Goal: Information Seeking & Learning: Learn about a topic

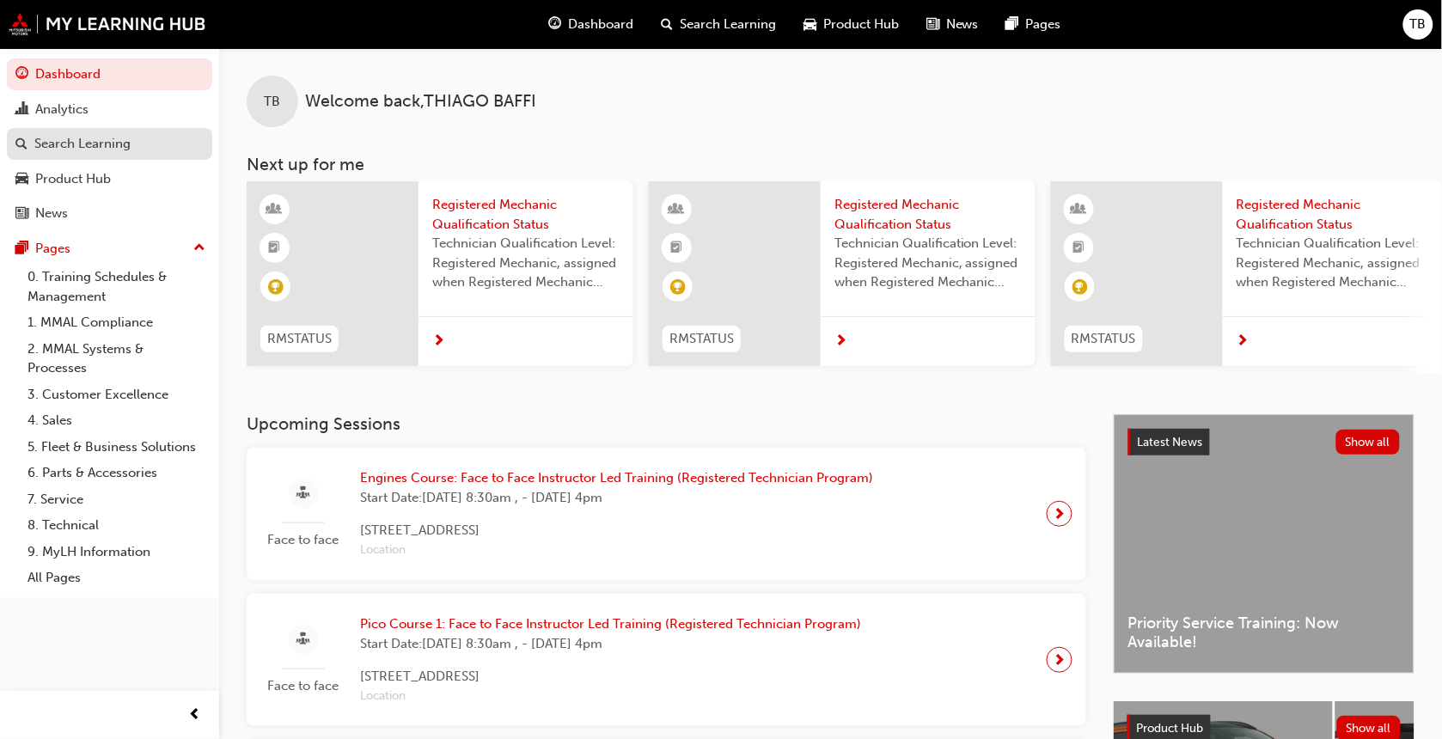
click at [88, 147] on div "Search Learning" at bounding box center [82, 144] width 96 height 20
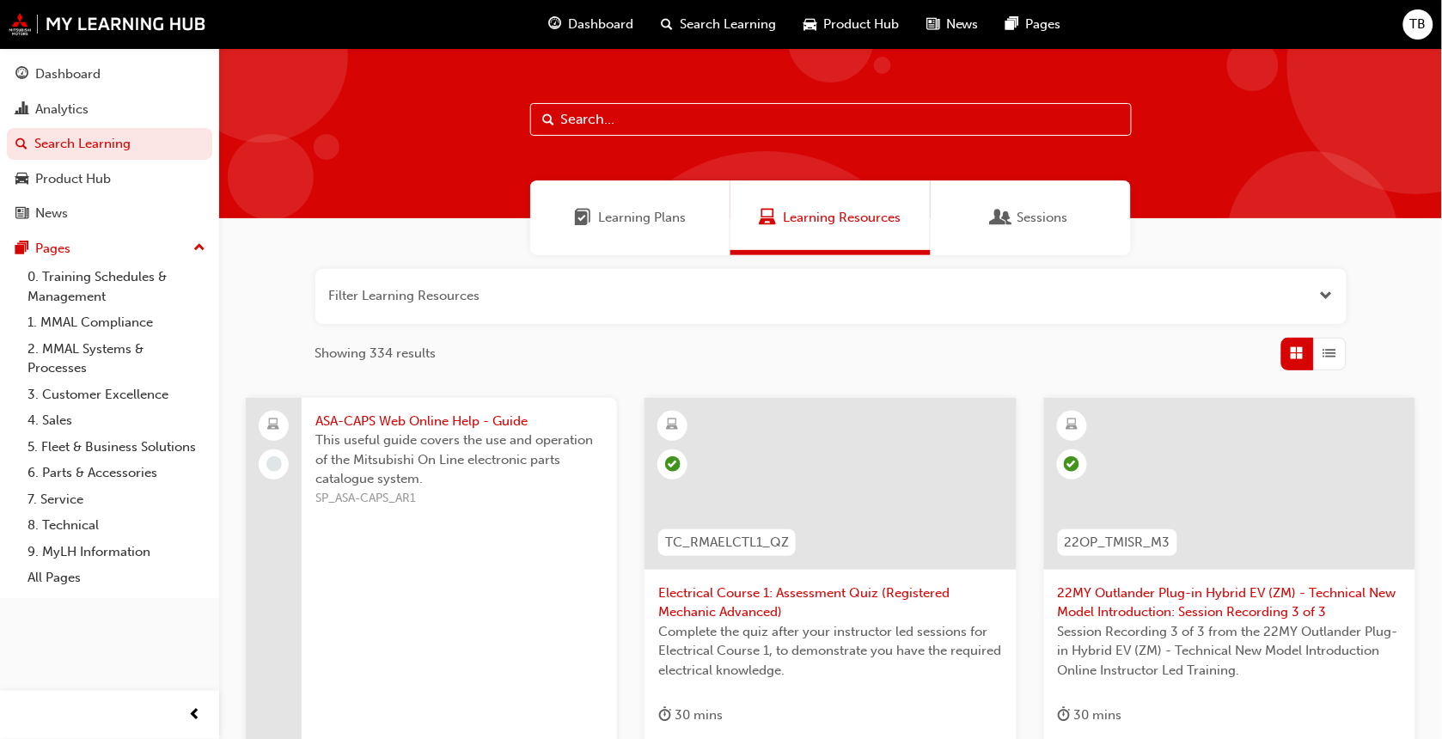
click at [649, 119] on input "text" at bounding box center [830, 119] width 601 height 33
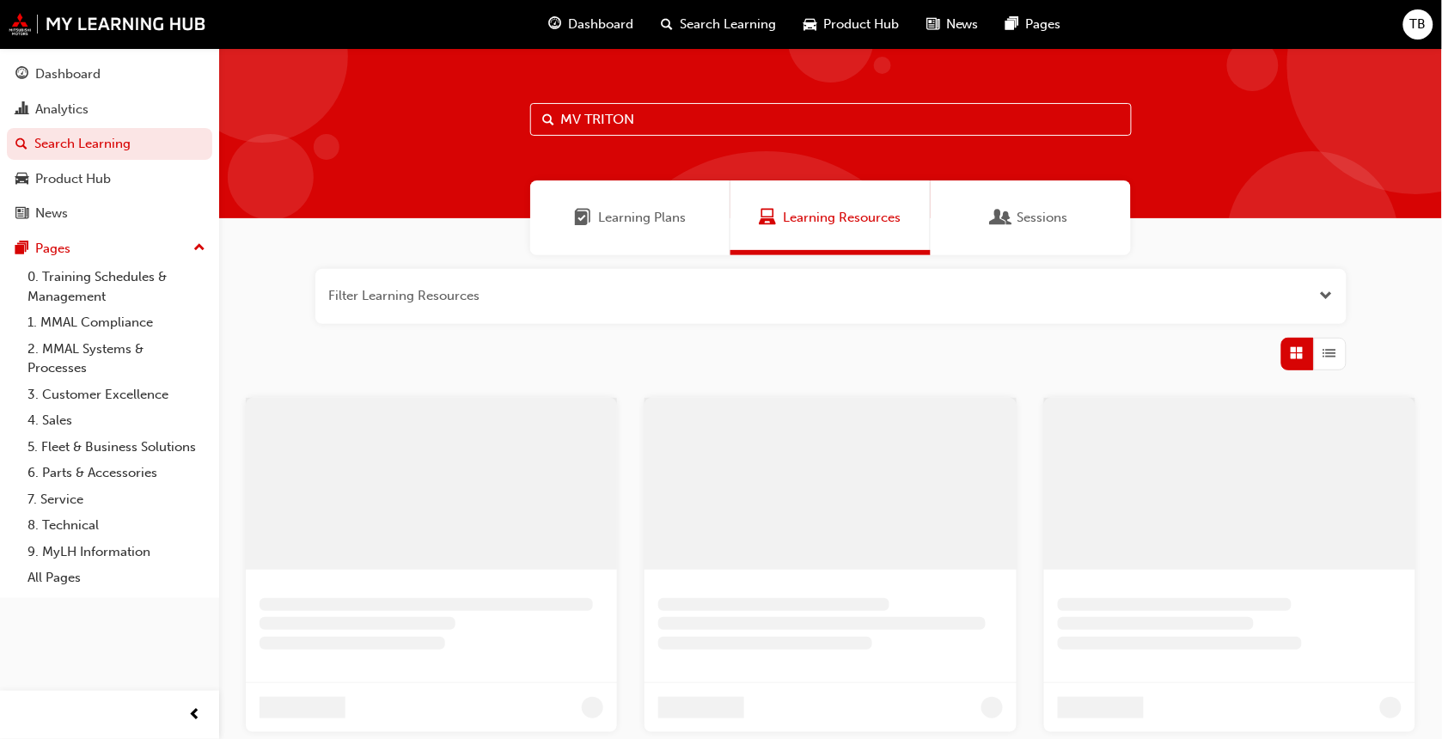
type input "MV TRITON"
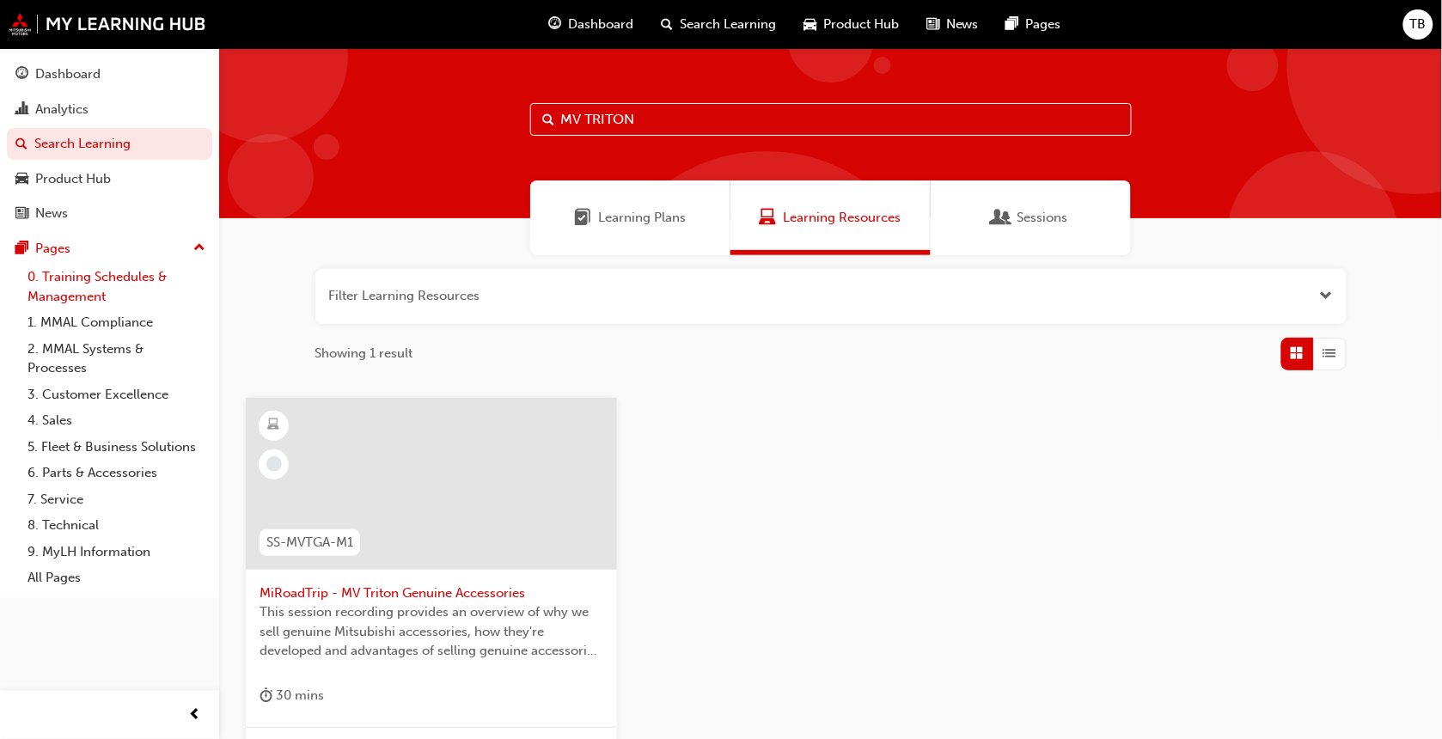
click at [58, 281] on link "0. Training Schedules & Management" at bounding box center [117, 287] width 192 height 46
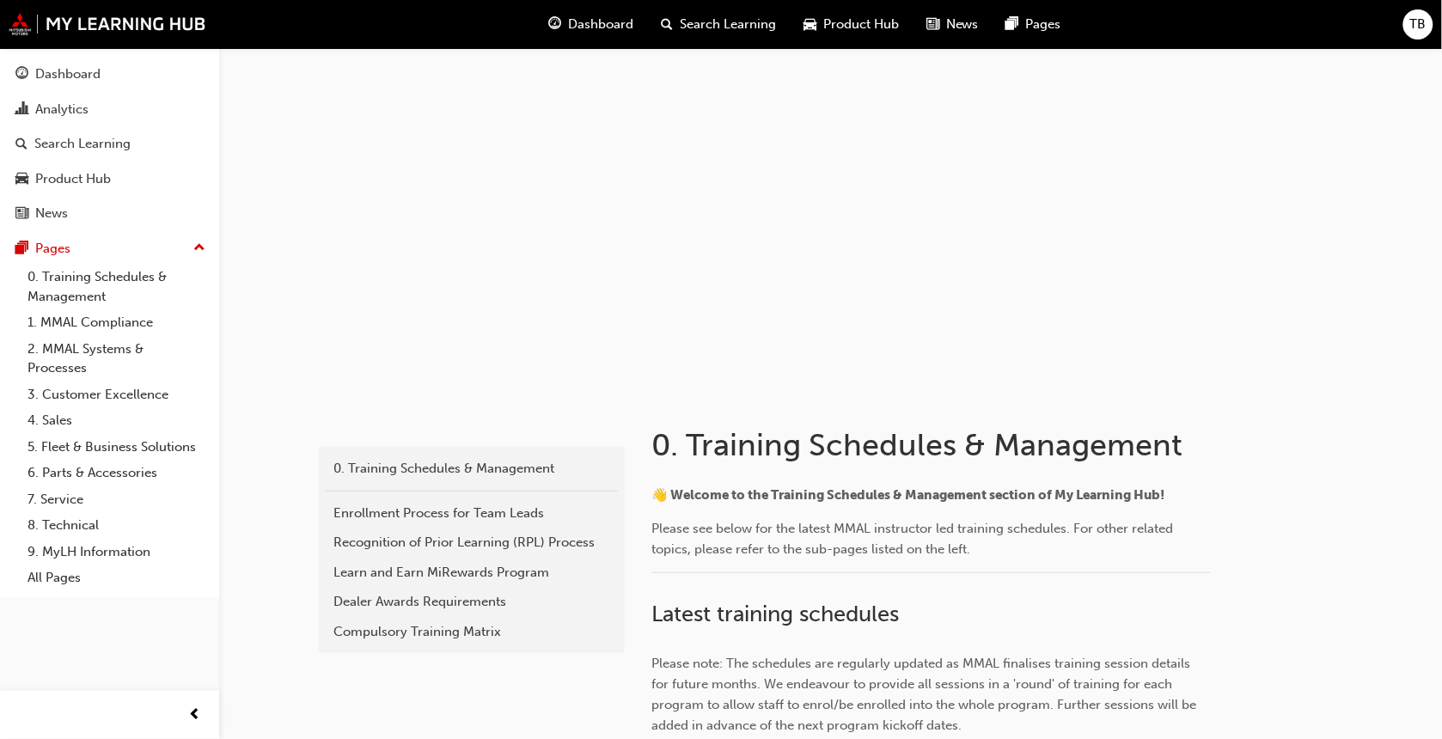
click at [572, 15] on span "Dashboard" at bounding box center [600, 25] width 65 height 20
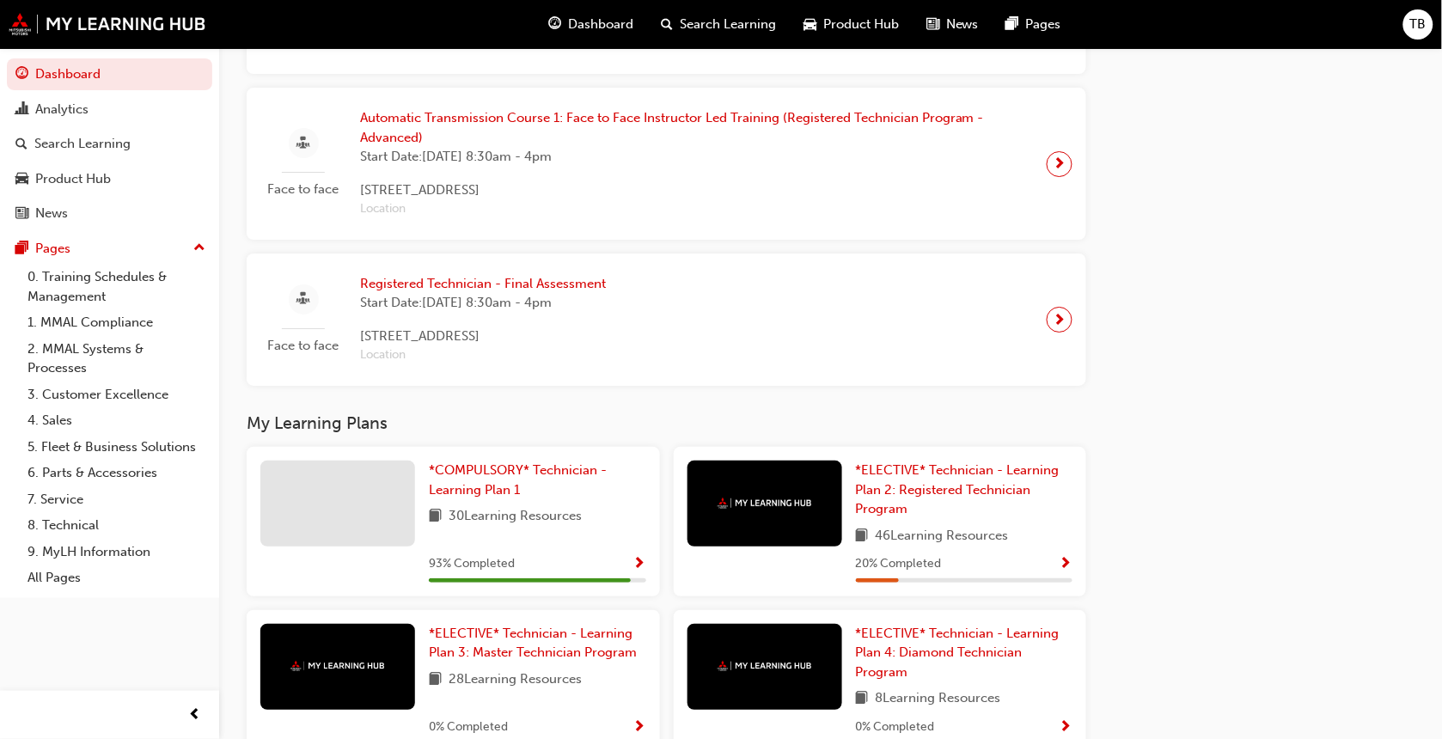
scroll to position [1998, 0]
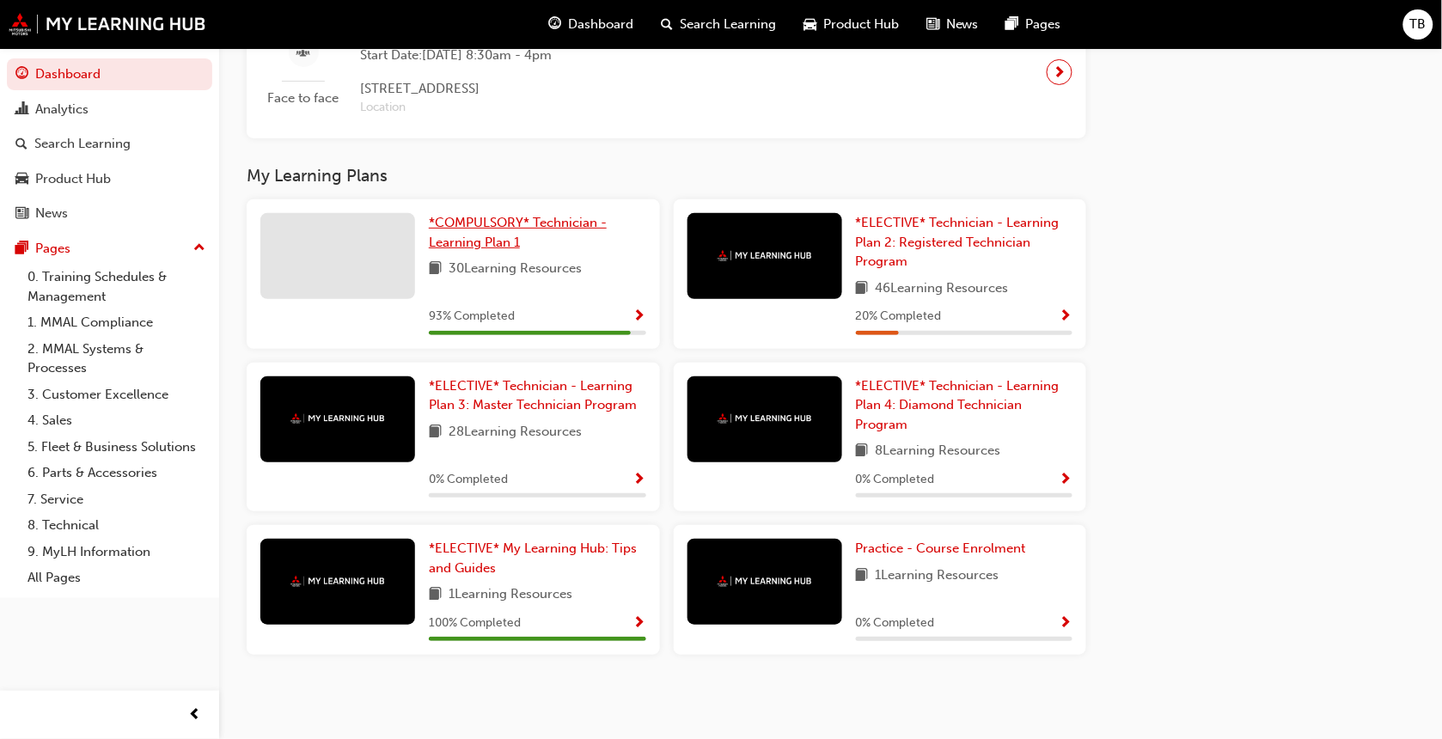
click at [474, 243] on span "*COMPULSORY* Technician - Learning Plan 1" at bounding box center [518, 232] width 178 height 35
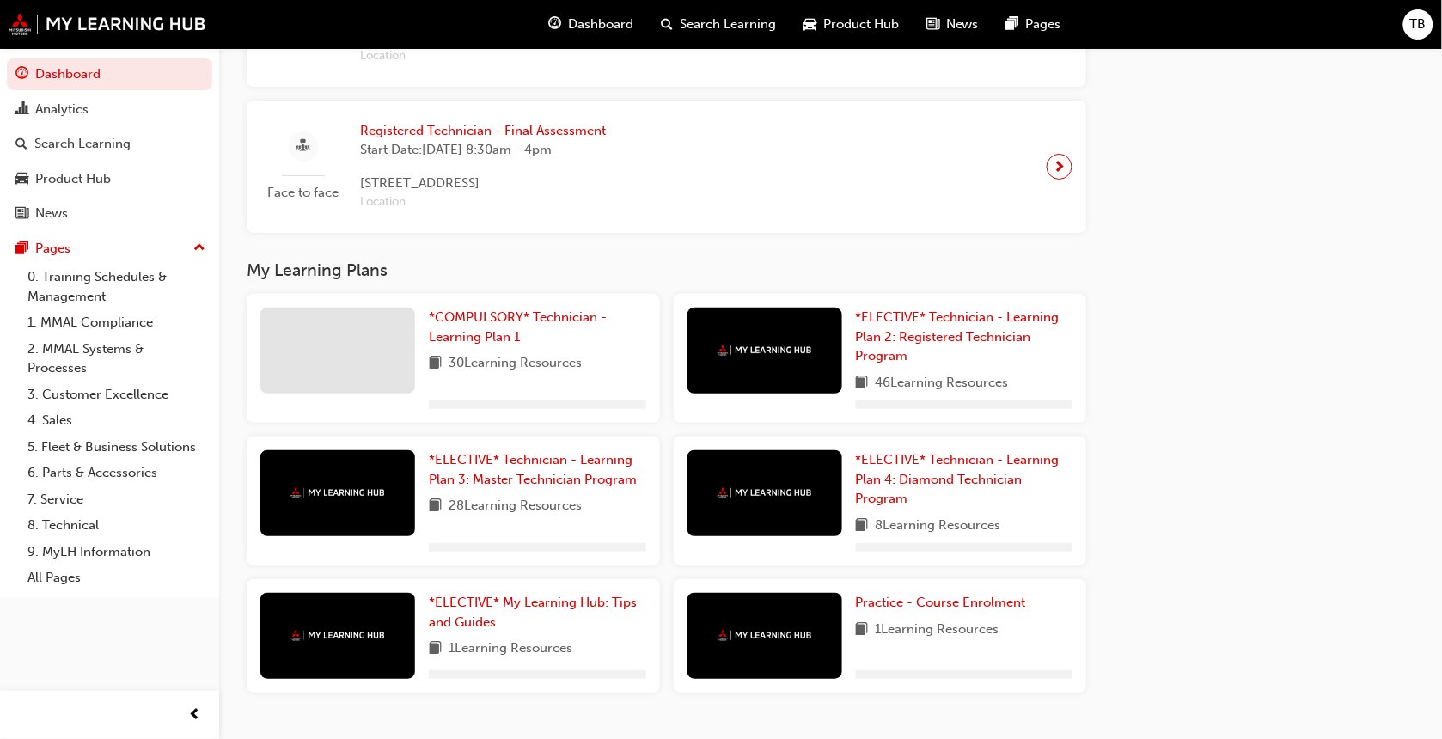
scroll to position [1940, 0]
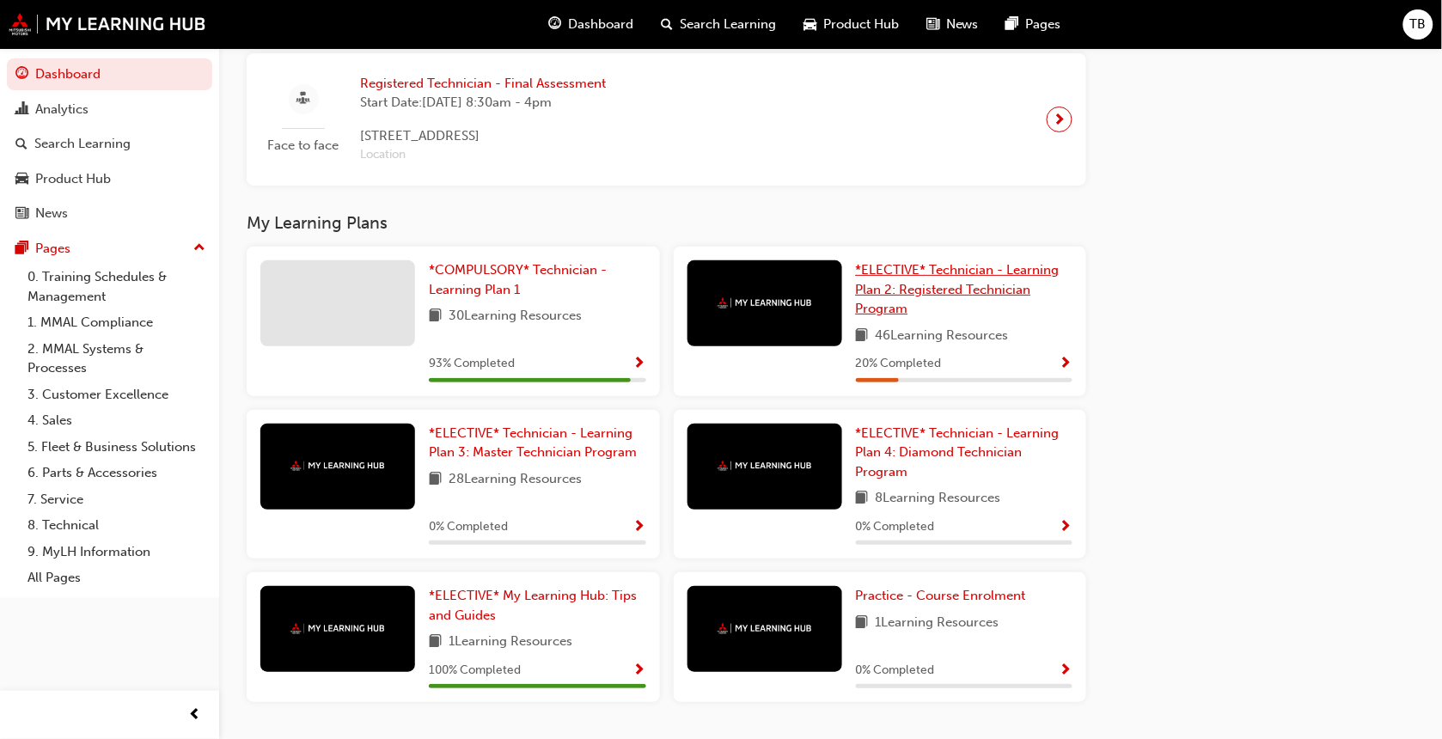
click at [903, 282] on span "*ELECTIVE* Technician - Learning Plan 2: Registered Technician Program" at bounding box center [958, 289] width 204 height 54
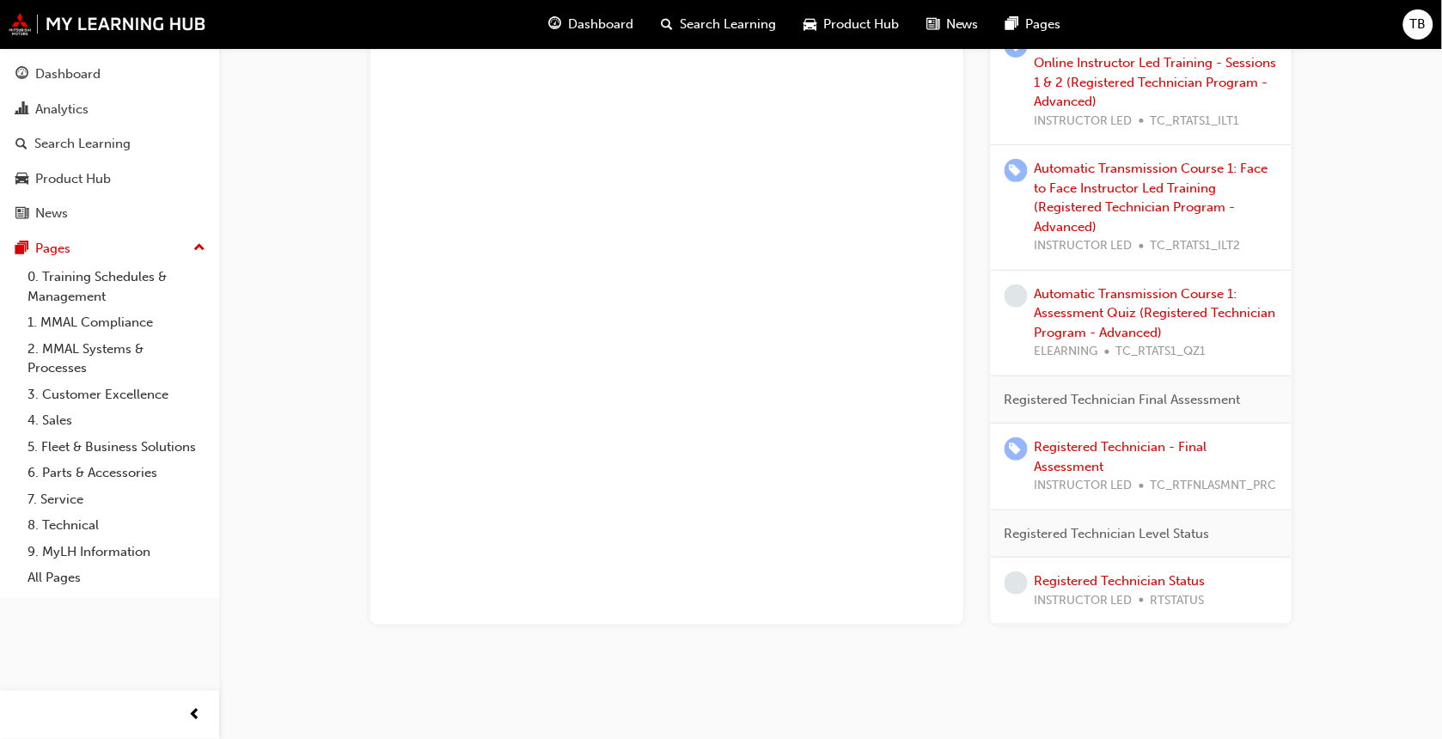
scroll to position [3993, 0]
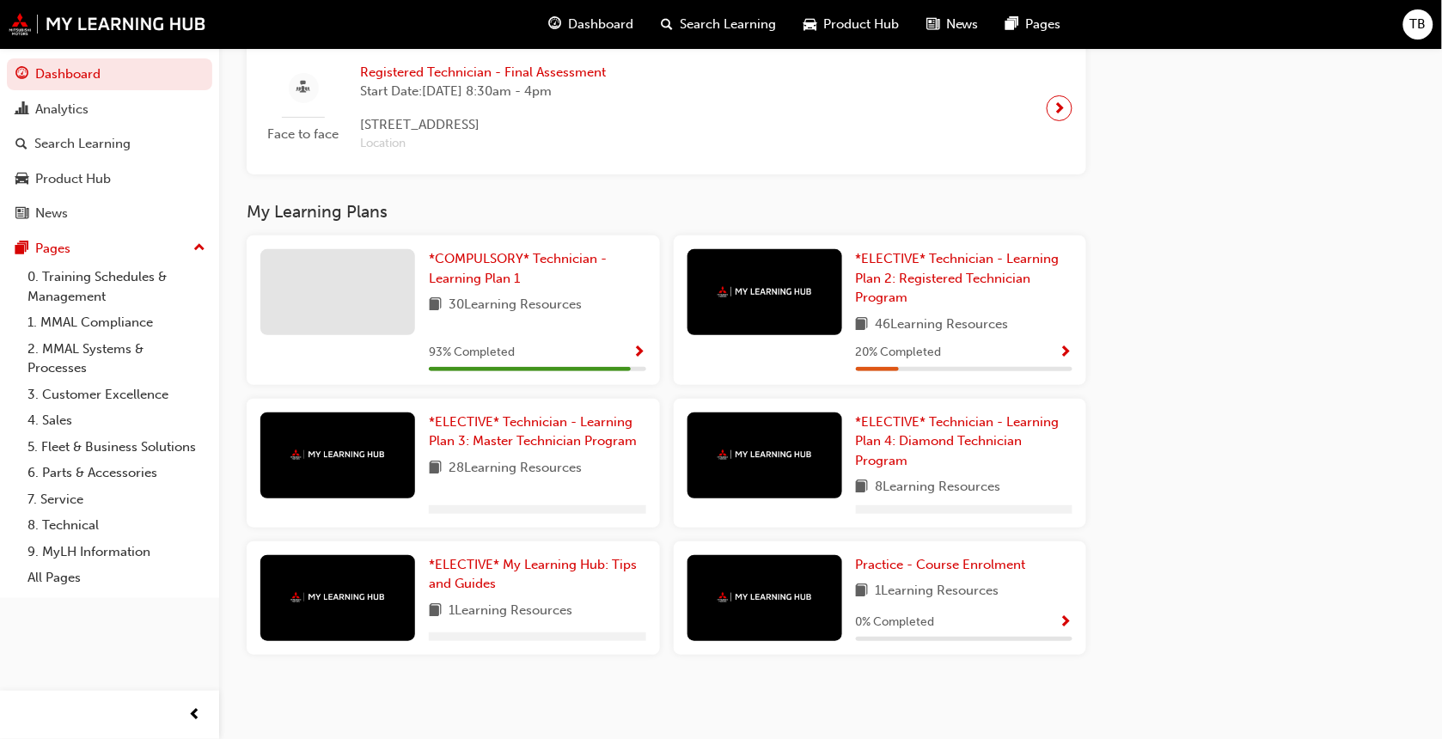
scroll to position [1998, 0]
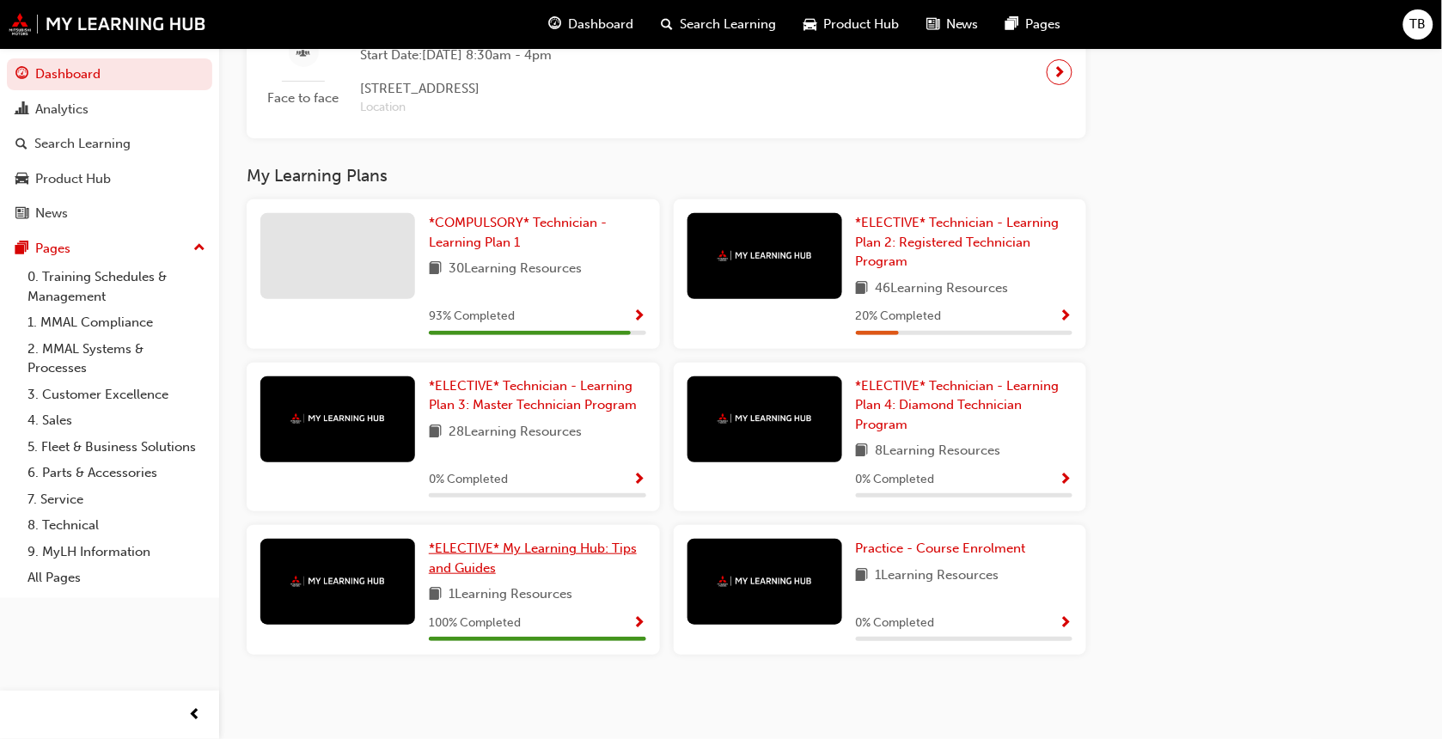
click at [468, 557] on link "*ELECTIVE* My Learning Hub: Tips and Guides" at bounding box center [537, 558] width 217 height 39
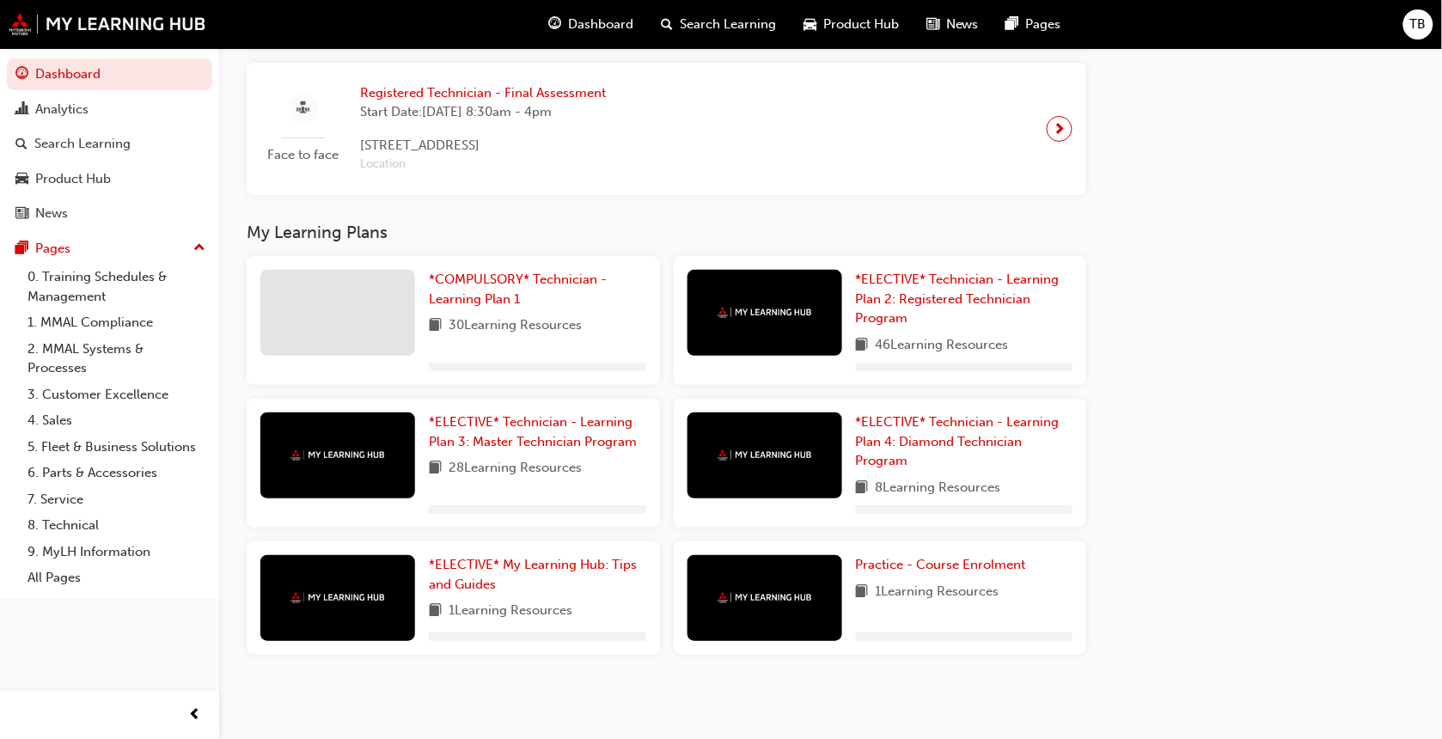
scroll to position [1940, 0]
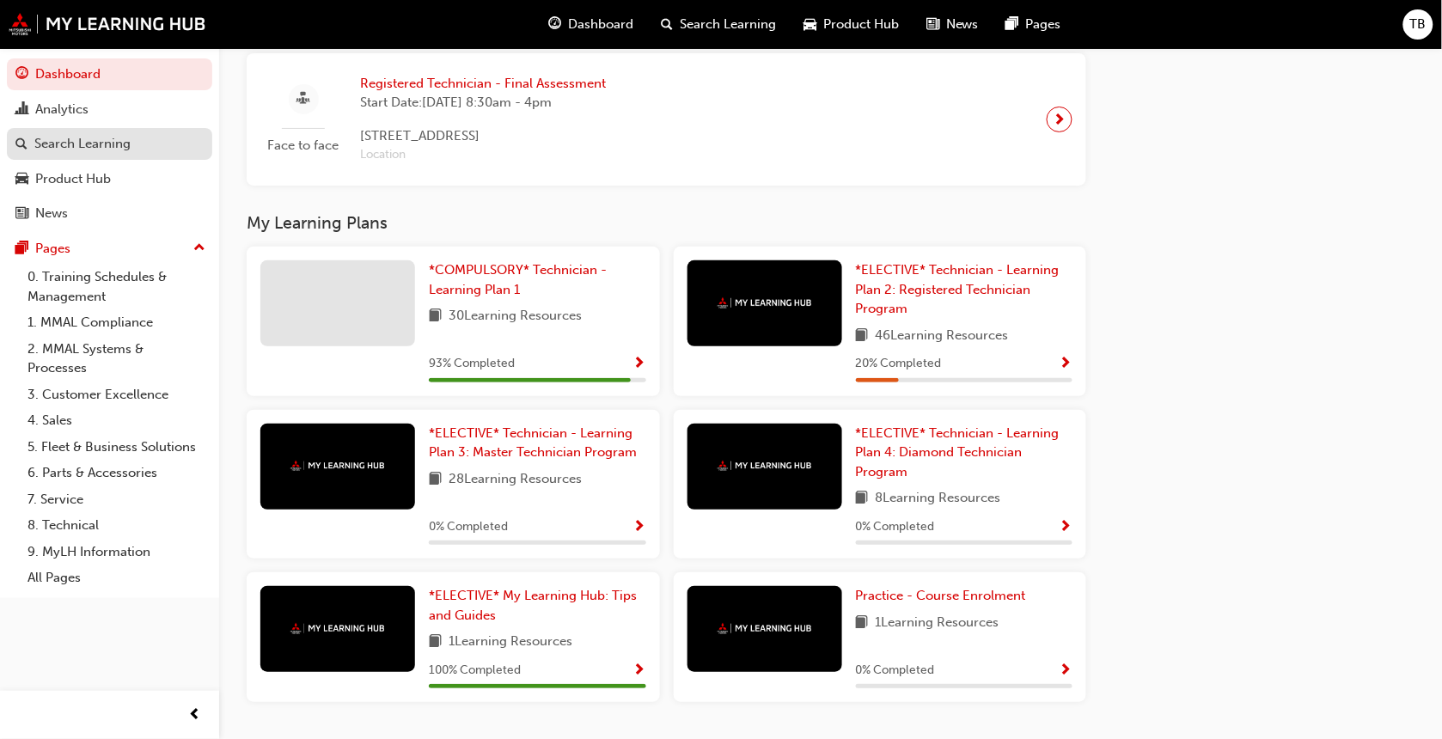
click at [92, 128] on link "Search Learning" at bounding box center [109, 144] width 205 height 32
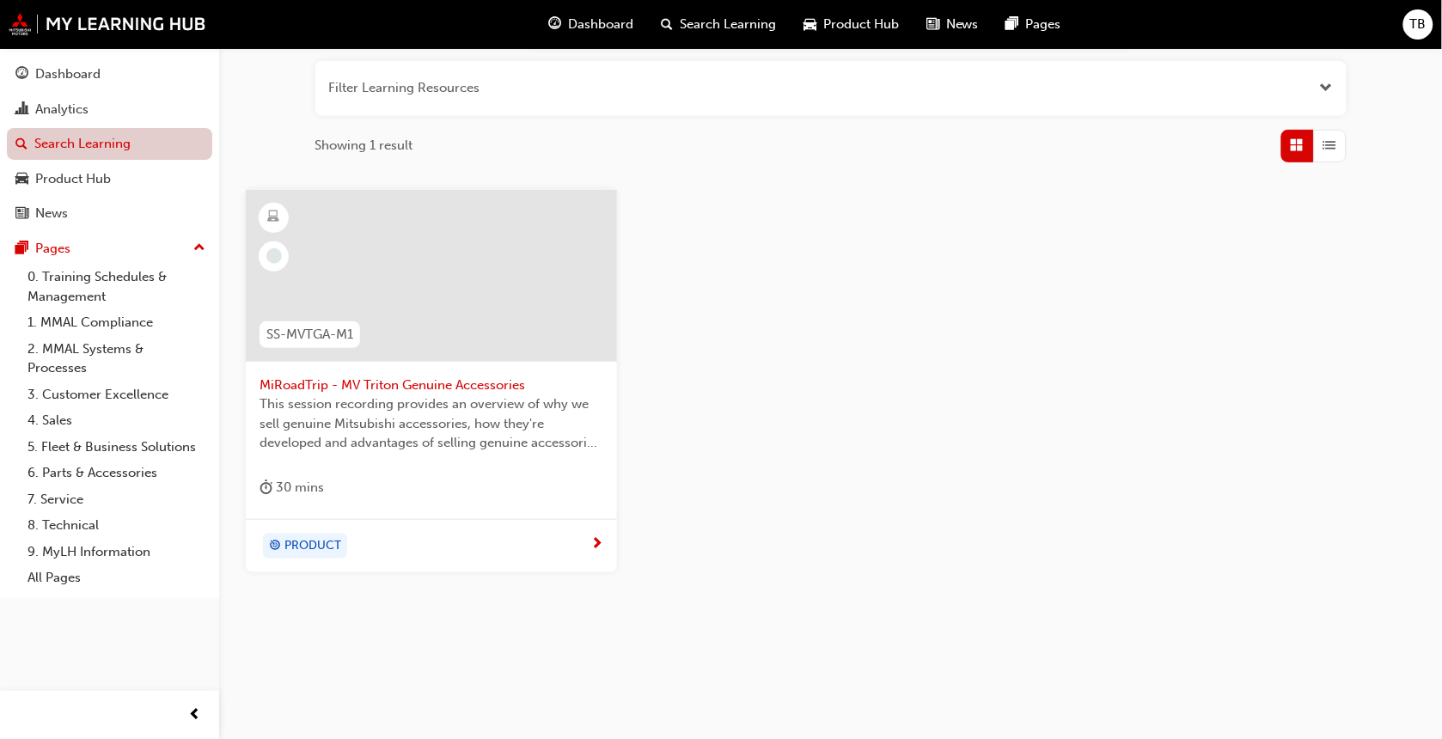
scroll to position [207, 0]
click at [82, 173] on div "Product Hub" at bounding box center [73, 179] width 76 height 20
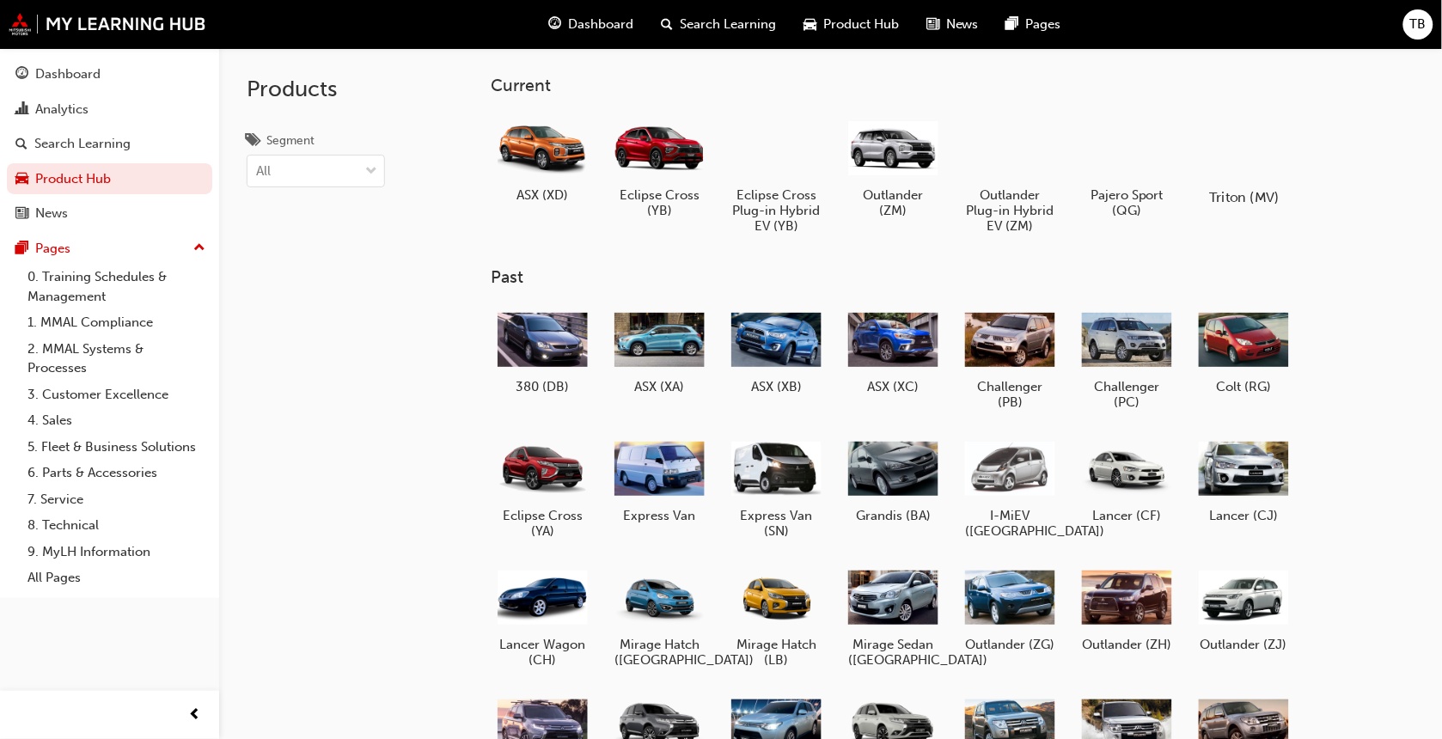
click at [1227, 183] on div "Triton (MV)" at bounding box center [1243, 160] width 109 height 106
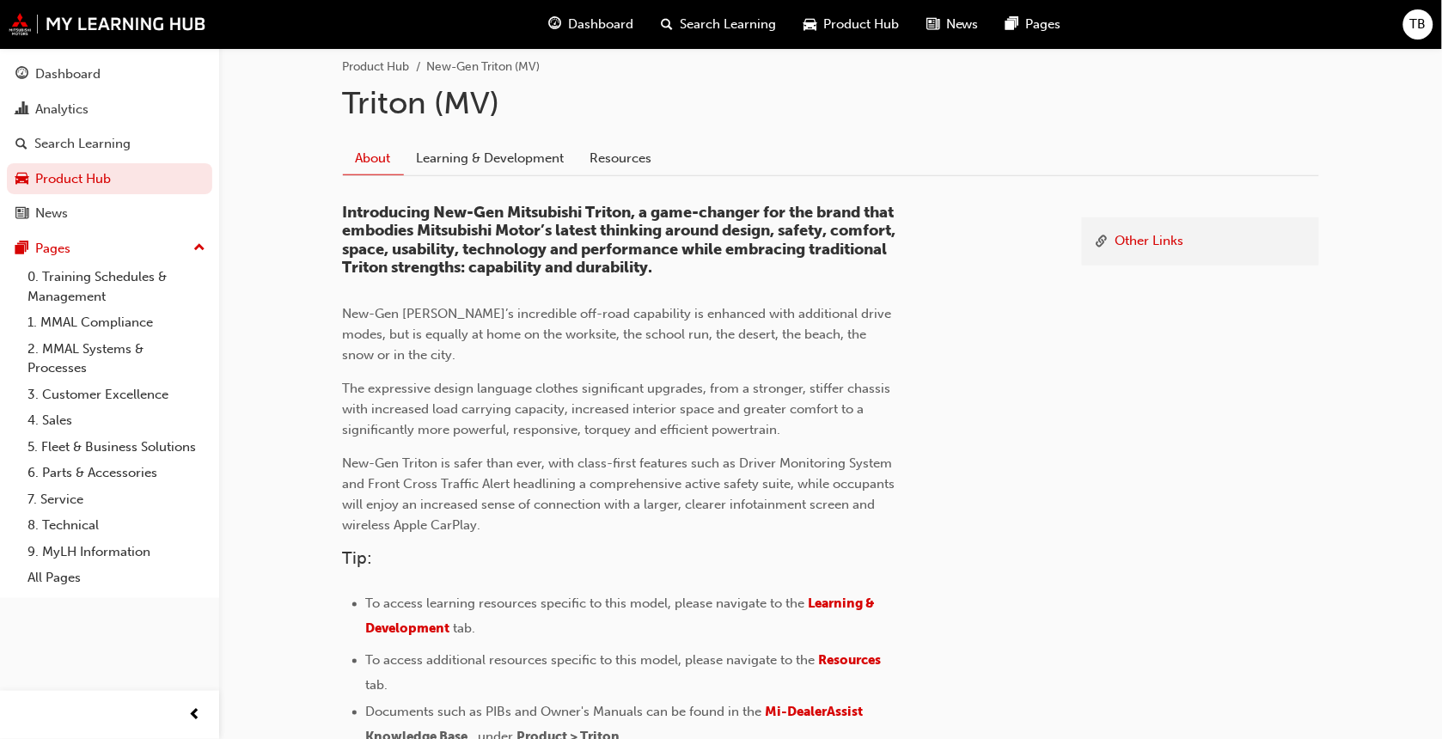
scroll to position [366, 0]
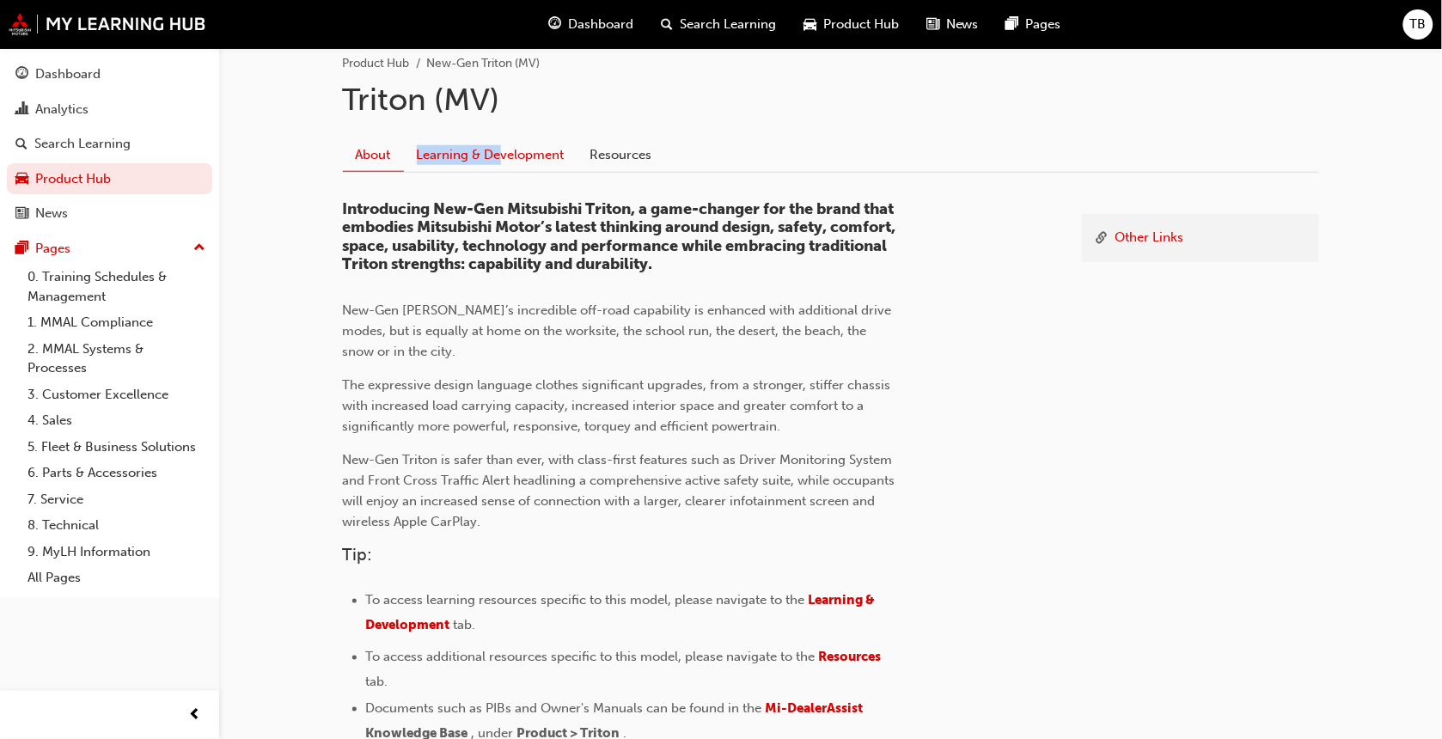
drag, startPoint x: 496, startPoint y: 131, endPoint x: 499, endPoint y: 143, distance: 13.3
click at [499, 143] on div "About Learning & Development Resources" at bounding box center [831, 149] width 976 height 48
click at [499, 143] on link "Learning & Development" at bounding box center [491, 154] width 174 height 33
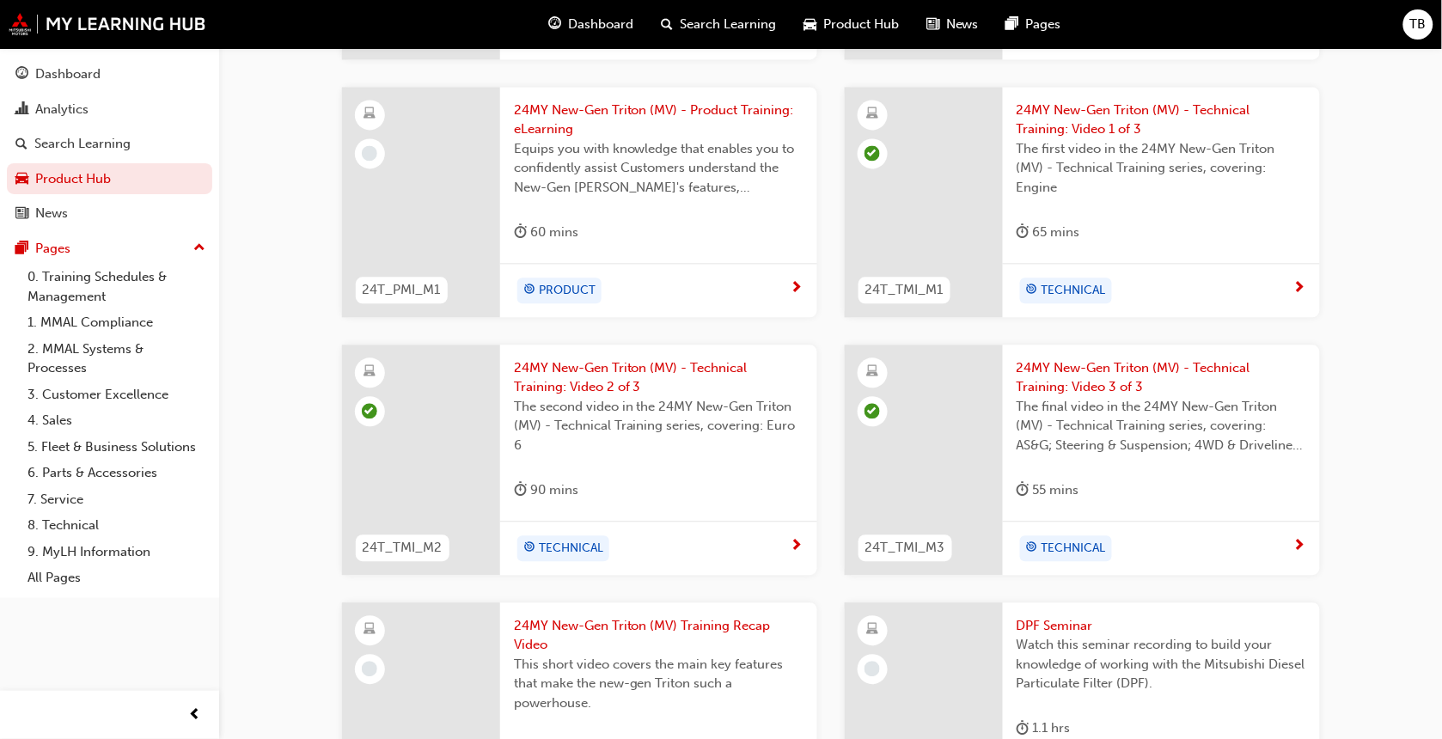
scroll to position [1136, 0]
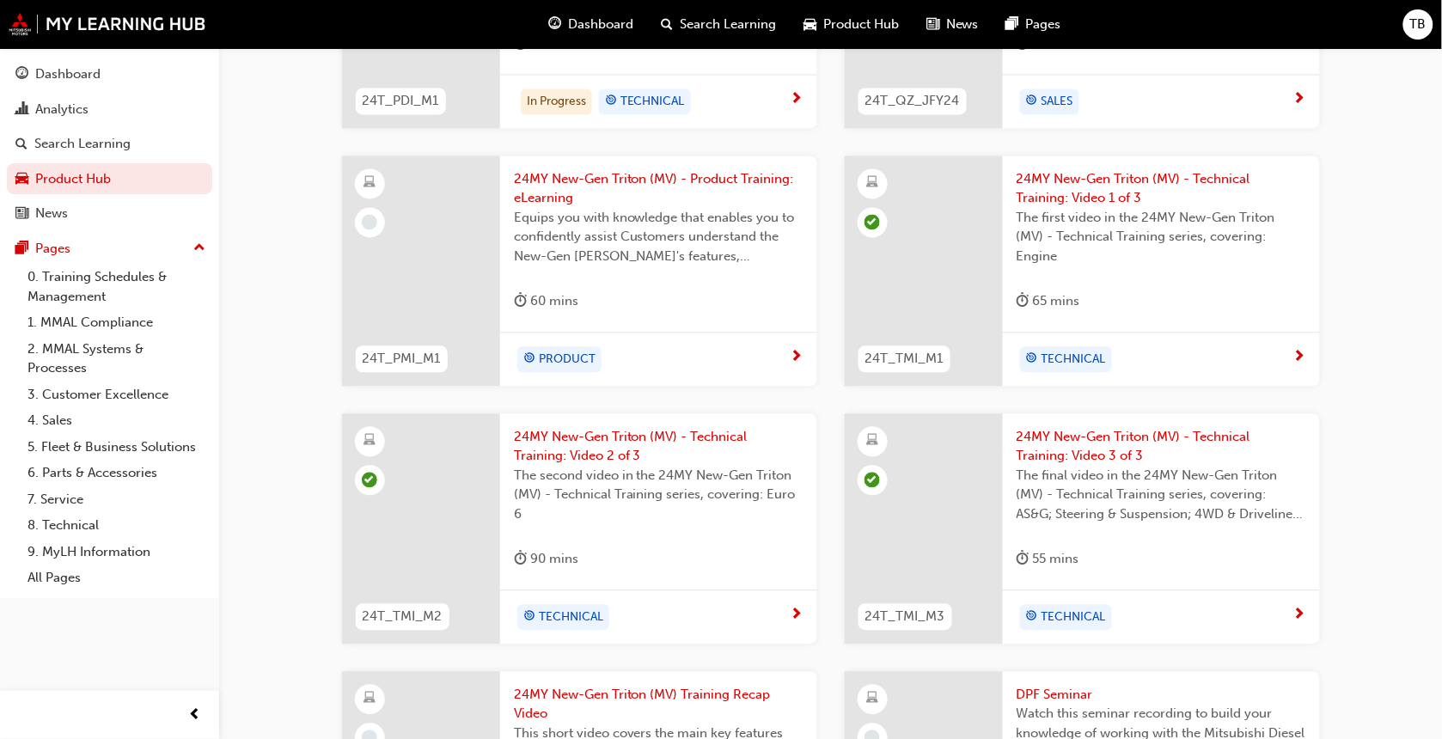
click at [1041, 400] on div "245T_QZ_JFY24 24.5MY Triton GLX-R (MV) - Product Quiz Test your 24.5MY Triton G…" at bounding box center [830, 405] width 1005 height 1528
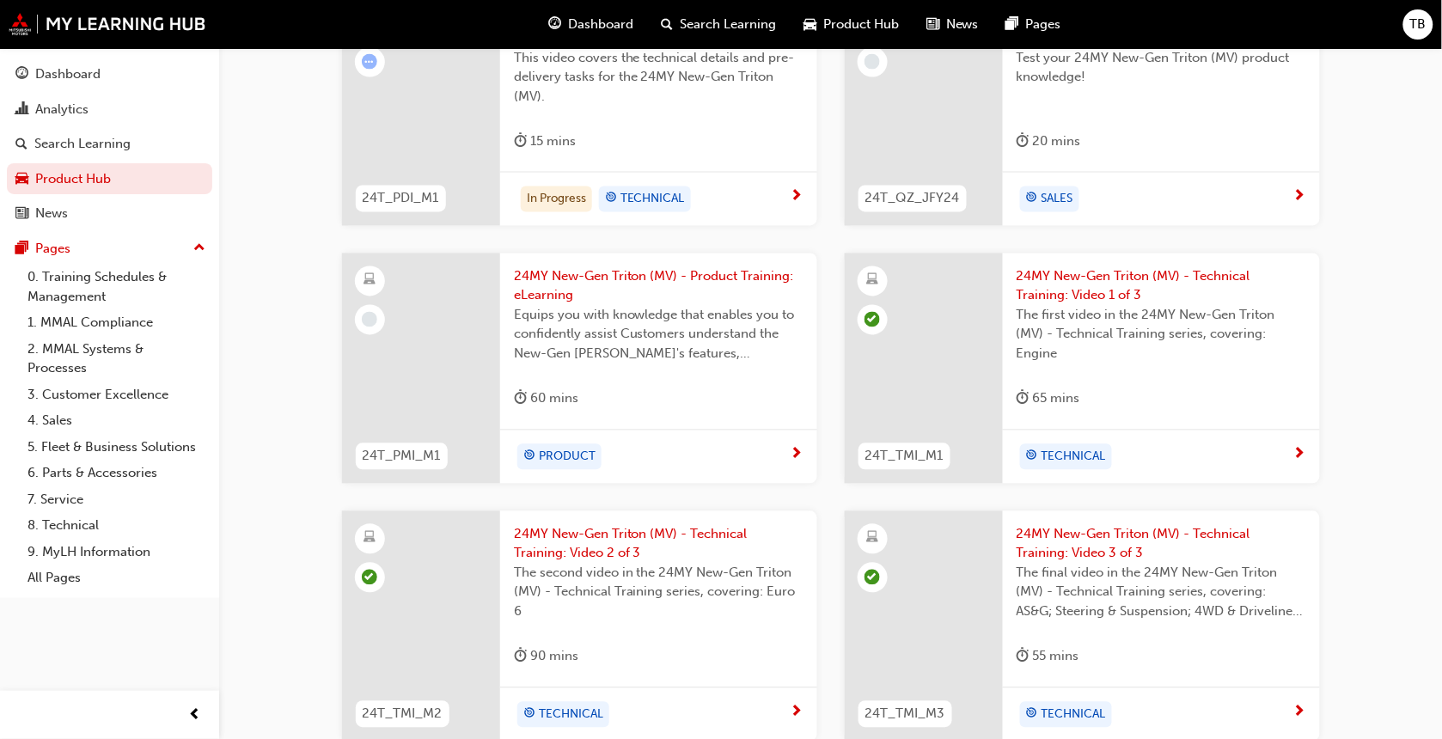
scroll to position [814, 0]
click at [1071, 279] on span "24MY New-Gen Triton (MV) - Technical Training: Video 1 of 3" at bounding box center [1161, 287] width 290 height 39
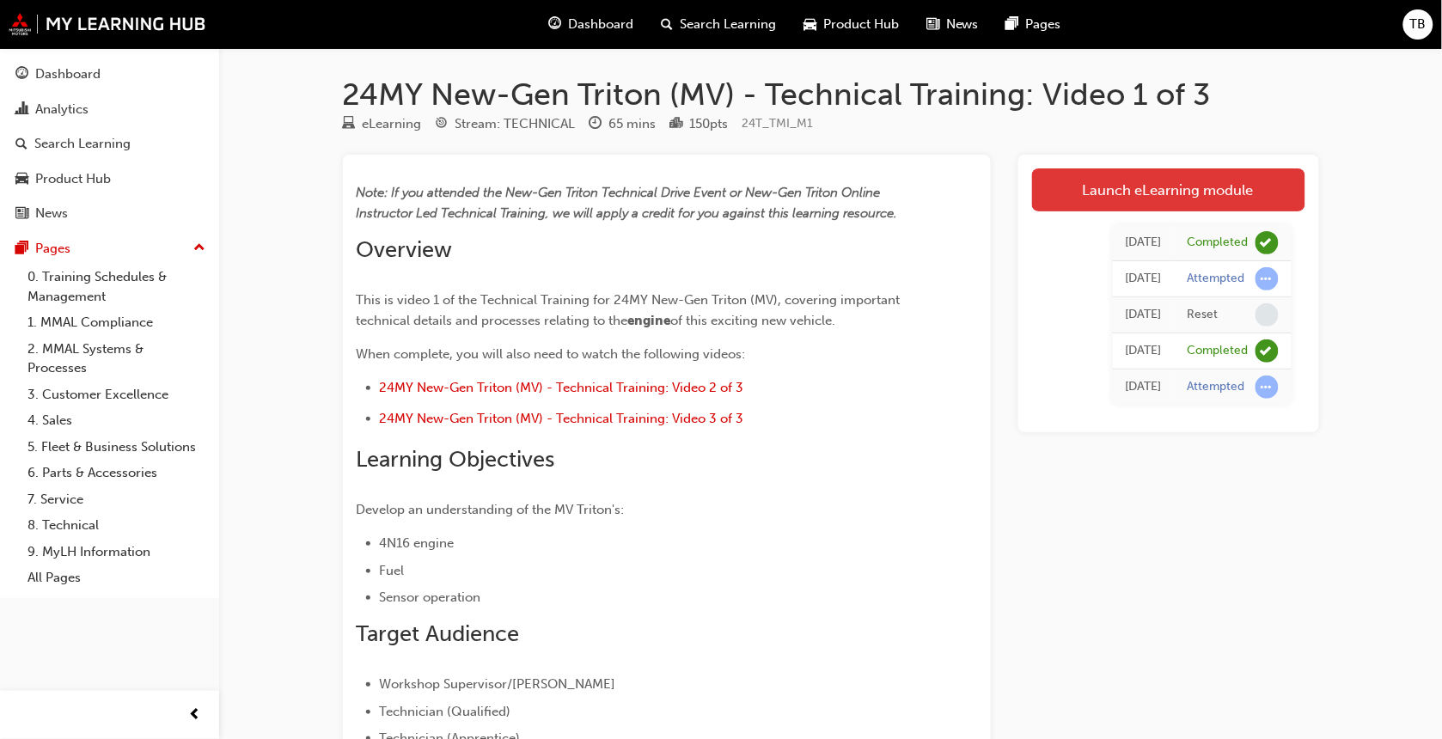
click at [1104, 191] on link "Launch eLearning module" at bounding box center [1168, 189] width 273 height 43
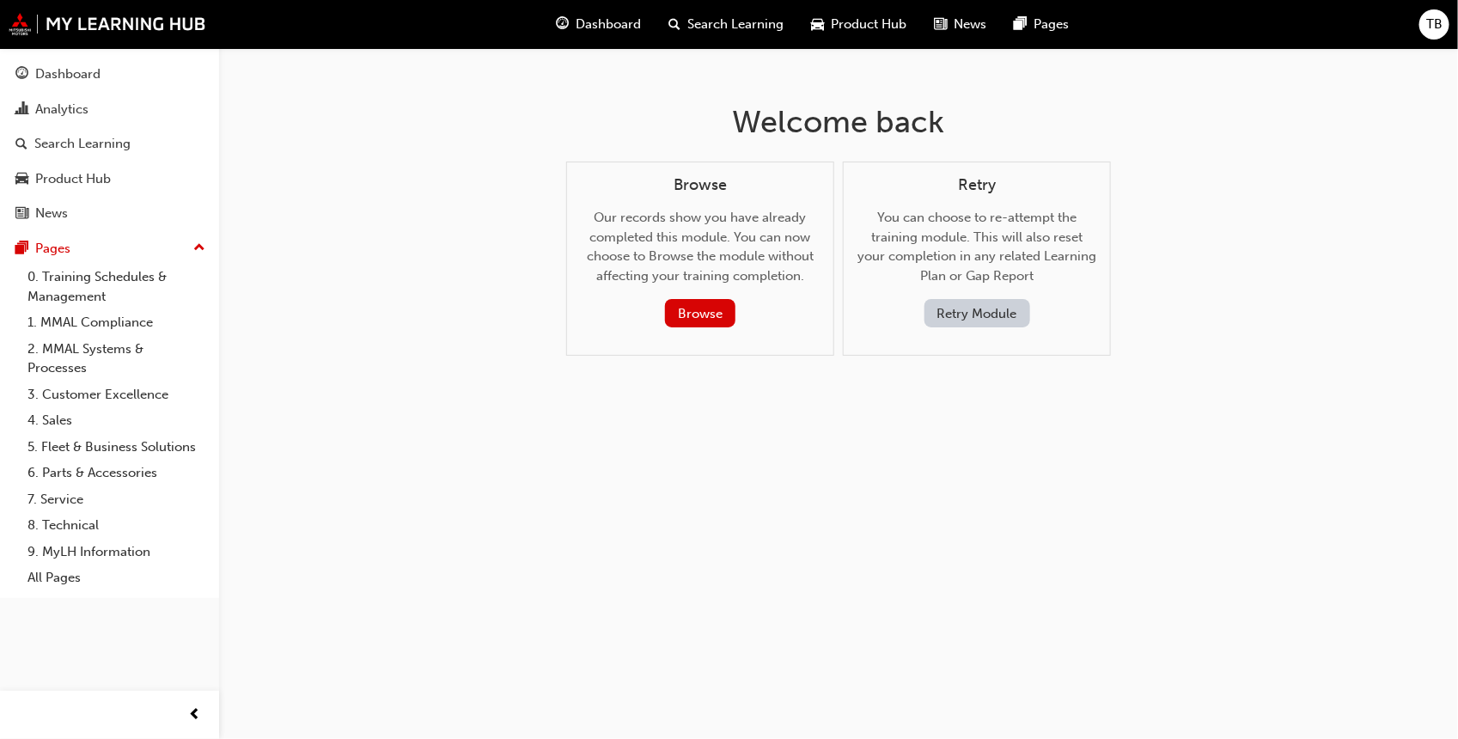
click at [947, 299] on button "Retry Module" at bounding box center [977, 313] width 106 height 28
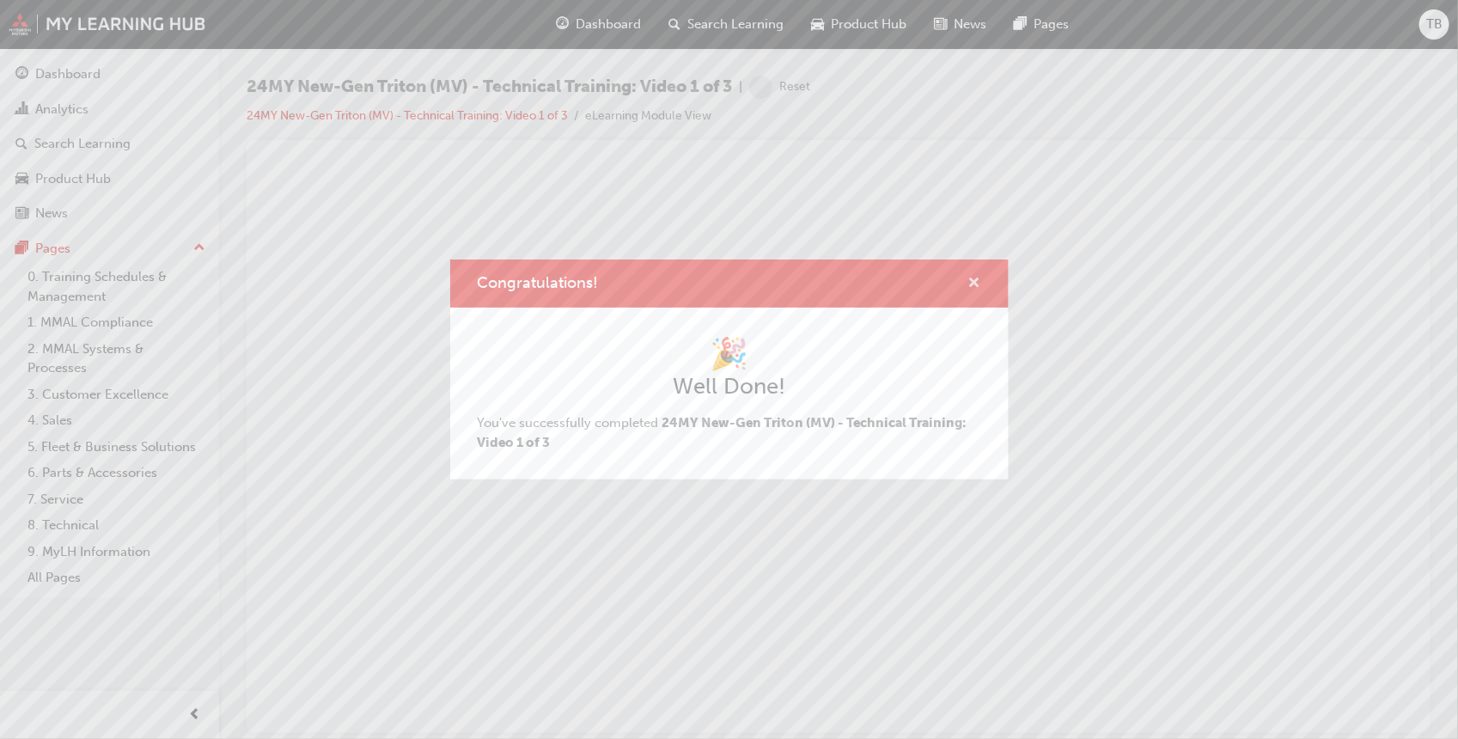
click at [973, 277] on span "cross-icon" at bounding box center [974, 284] width 13 height 15
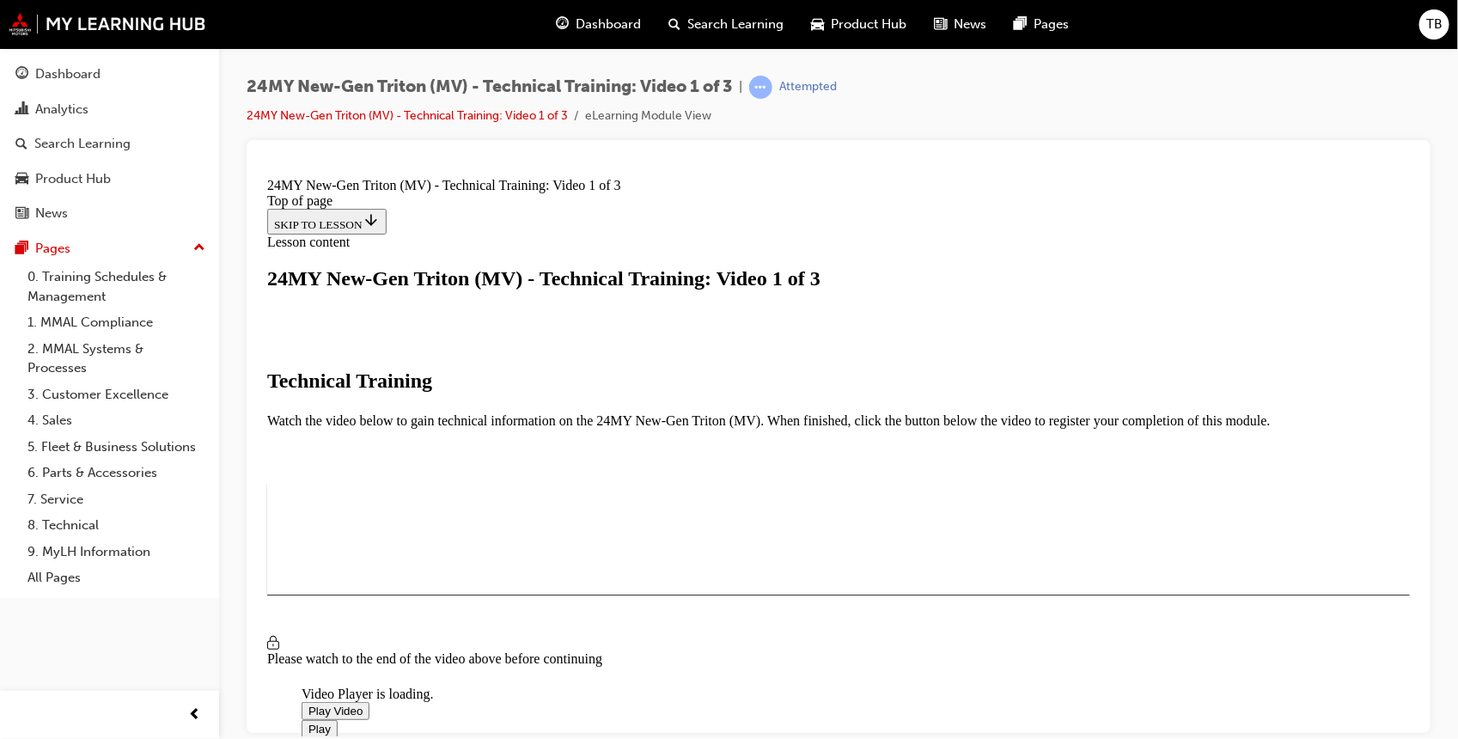
scroll to position [157, 0]
click at [308, 704] on span "Video player" at bounding box center [308, 710] width 0 height 13
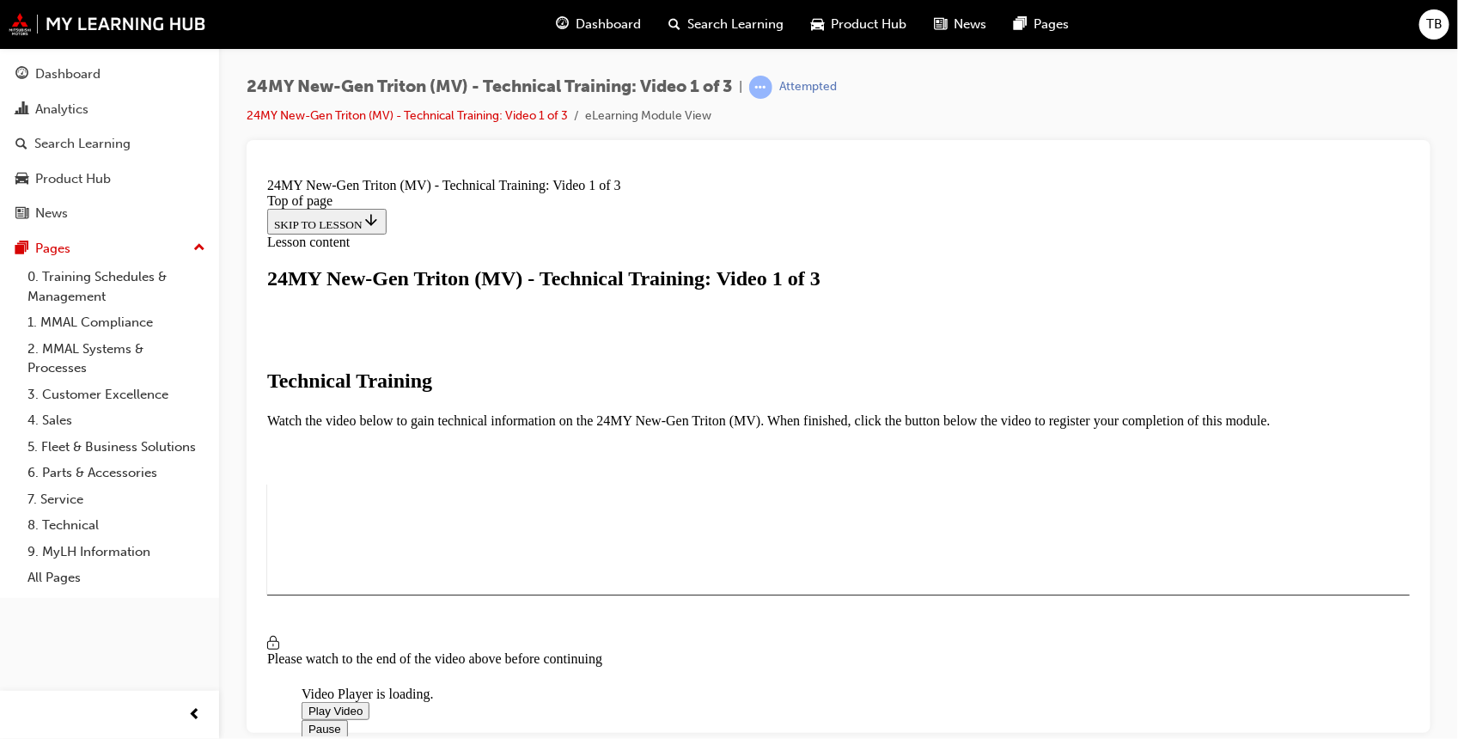
scroll to position [391, 0]
drag, startPoint x: 1267, startPoint y: 561, endPoint x: 1310, endPoint y: 564, distance: 43.0
click at [1310, 539] on div "Video Player is loading. Play Video Pause Loaded : 100.00% 0:31:19 0:00:16 Rema…" at bounding box center [837, 538] width 1143 height 1
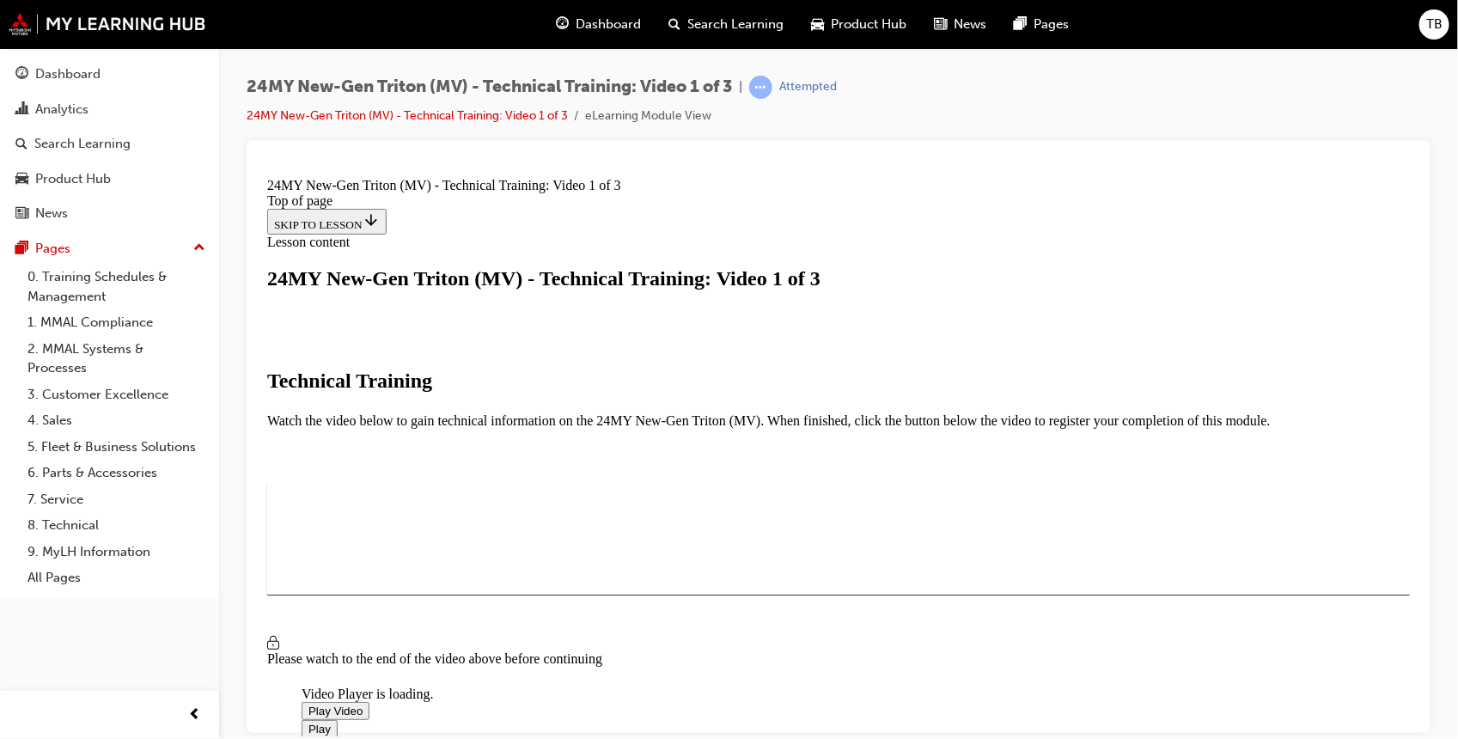
drag, startPoint x: 423, startPoint y: 558, endPoint x: 521, endPoint y: 558, distance: 97.9
drag, startPoint x: 423, startPoint y: 559, endPoint x: 472, endPoint y: 558, distance: 49.0
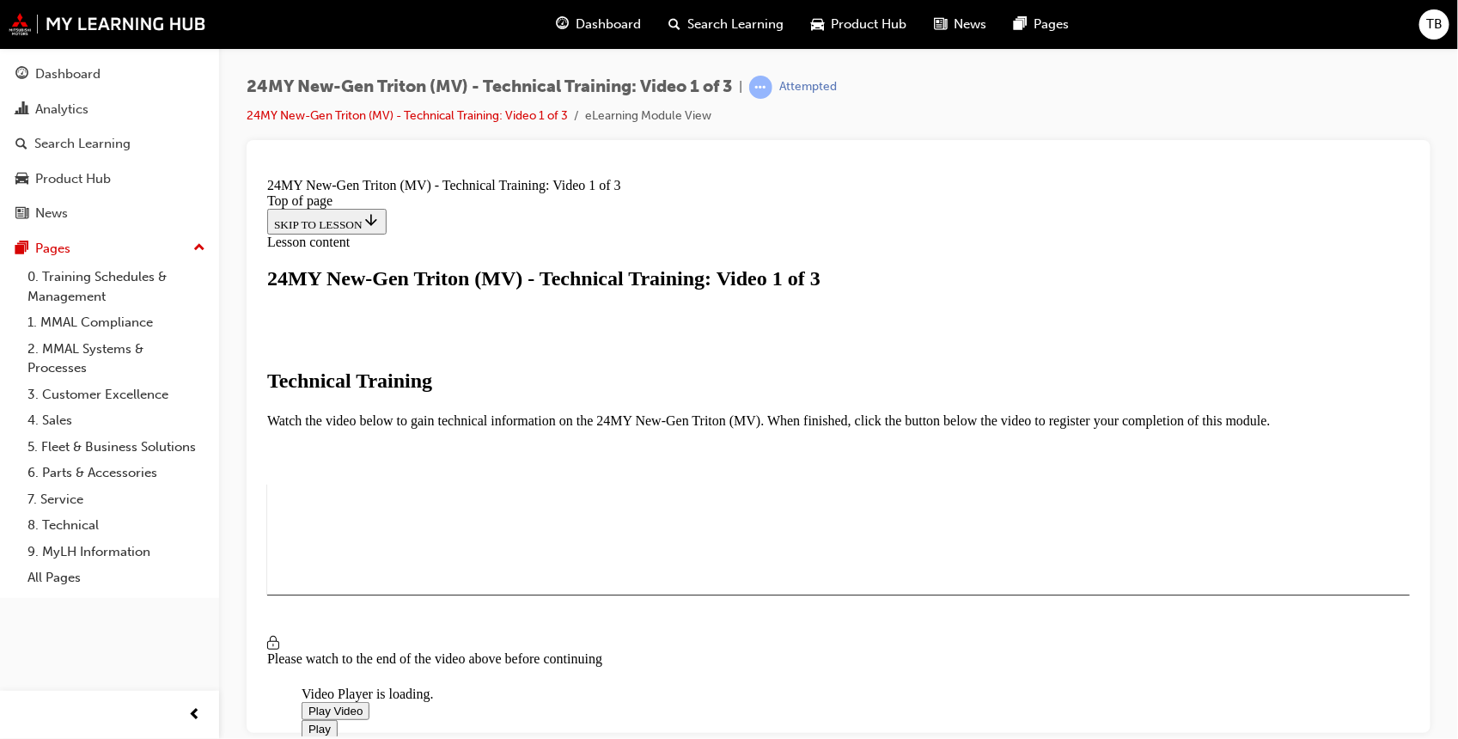
click at [558, 538] on video "Video player" at bounding box center [430, 602] width 258 height 129
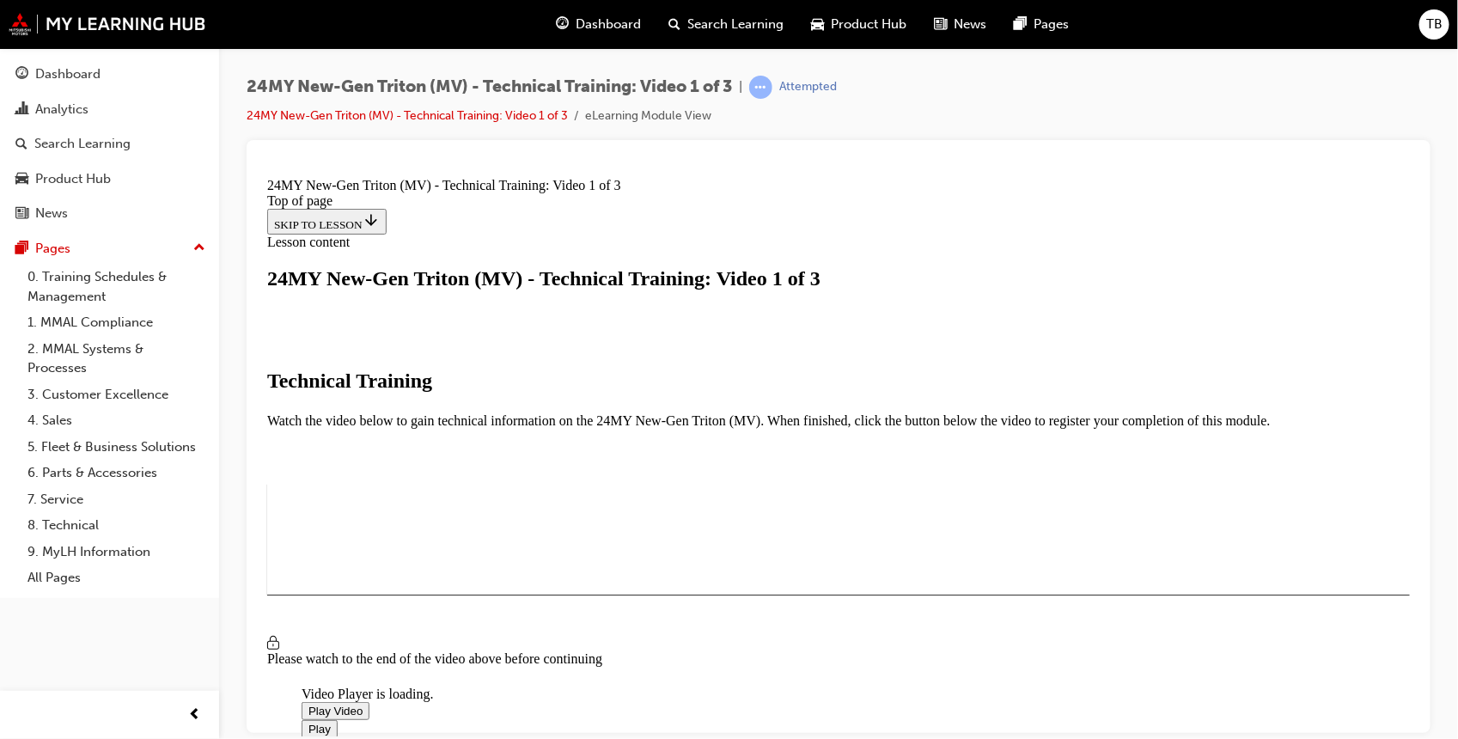
drag, startPoint x: 433, startPoint y: 558, endPoint x: 473, endPoint y: 563, distance: 39.8
click at [1440, 15] on span "TB" at bounding box center [1434, 25] width 16 height 20
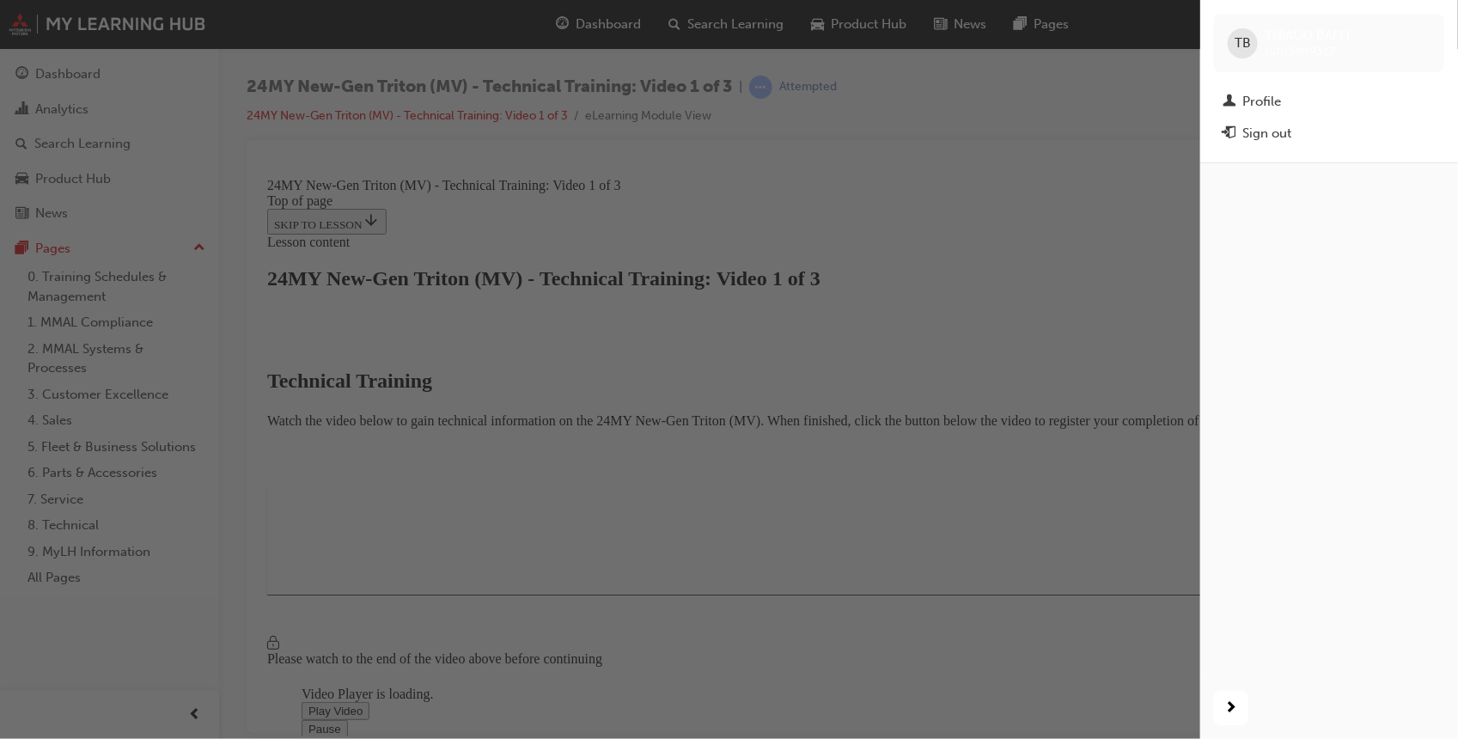
click at [1050, 163] on div "button" at bounding box center [600, 369] width 1200 height 739
